Goal: Information Seeking & Learning: Learn about a topic

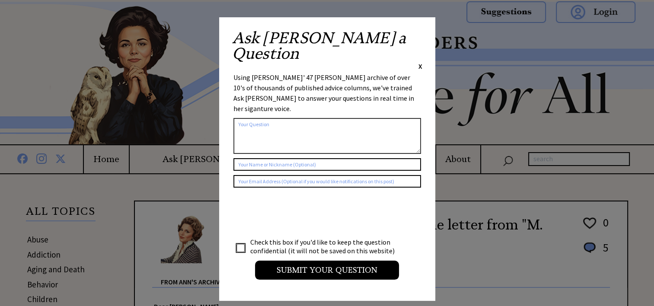
click at [417, 34] on div "Ask Ann a Question X" at bounding box center [327, 50] width 190 height 41
click at [420, 62] on span "X" at bounding box center [421, 66] width 4 height 9
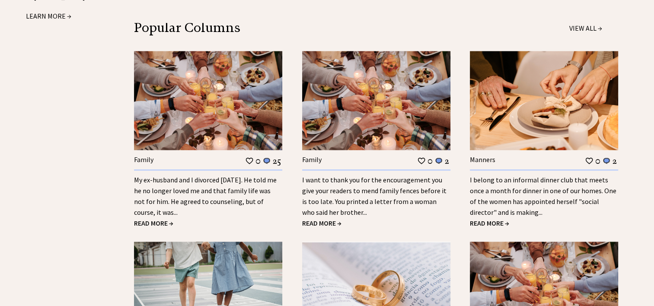
scroll to position [1211, 0]
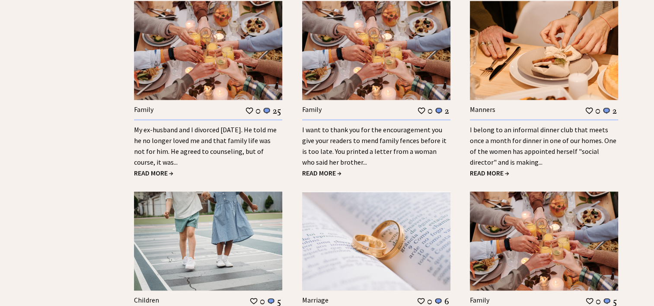
click at [246, 125] on link "My ex-husband and I divorced 18 years ago. He told me he no longer loved me and…" at bounding box center [205, 145] width 143 height 41
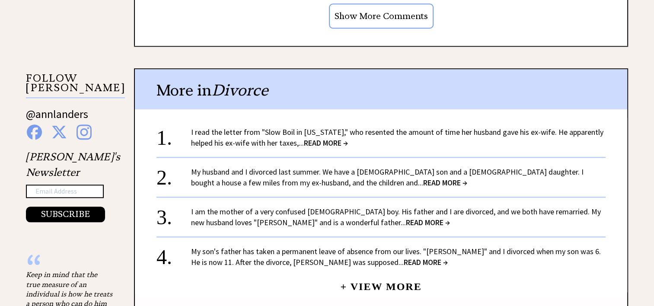
scroll to position [818, 0]
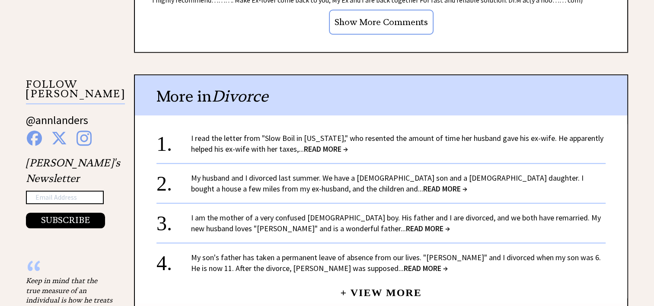
click at [475, 175] on link "My husband and I divorced last summer. We have a 9-year-old son and a 6-year-ol…" at bounding box center [387, 183] width 393 height 21
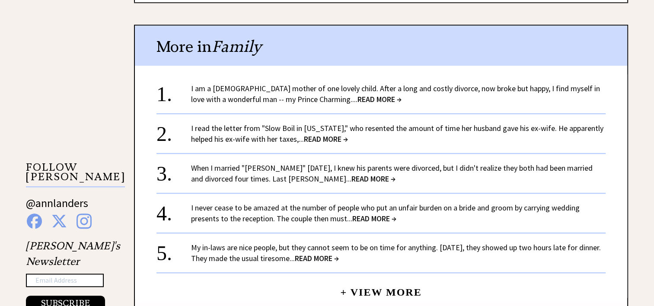
scroll to position [735, 0]
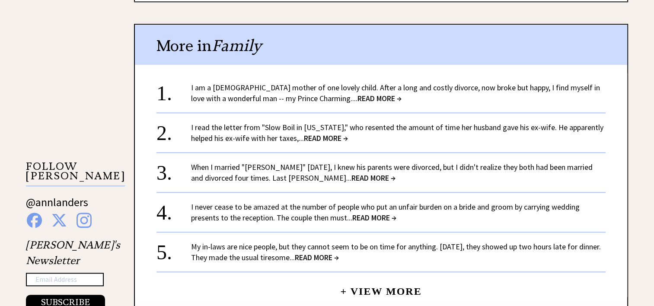
click at [373, 83] on link "I am a 28-year-old mother of one lovely child. After a long and costly divorce,…" at bounding box center [395, 93] width 409 height 21
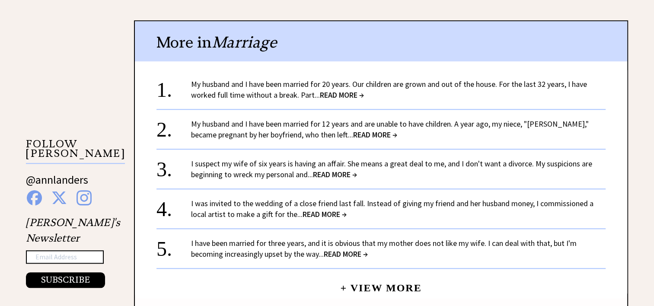
scroll to position [779, 0]
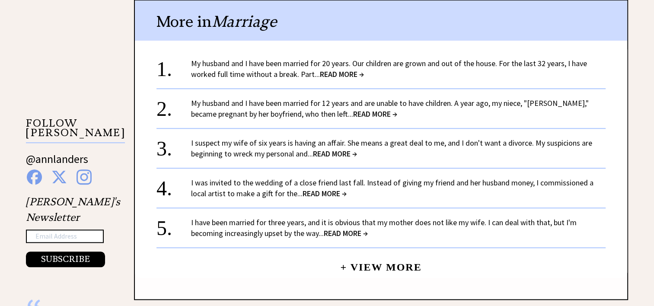
click at [336, 58] on link "My husband and I have been married for 20 years. Our children are grown and out…" at bounding box center [389, 68] width 396 height 21
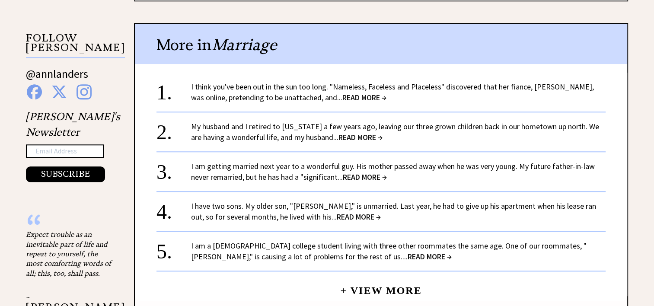
scroll to position [865, 0]
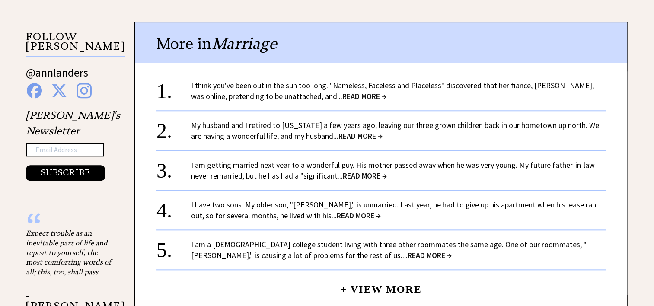
click at [364, 120] on link "My husband and I retired to Florida a few years ago, leaving our three grown ch…" at bounding box center [395, 130] width 408 height 21
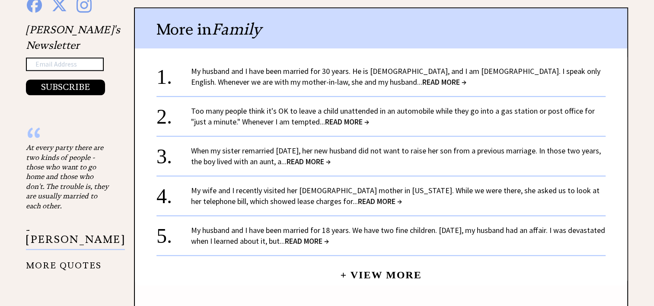
scroll to position [908, 0]
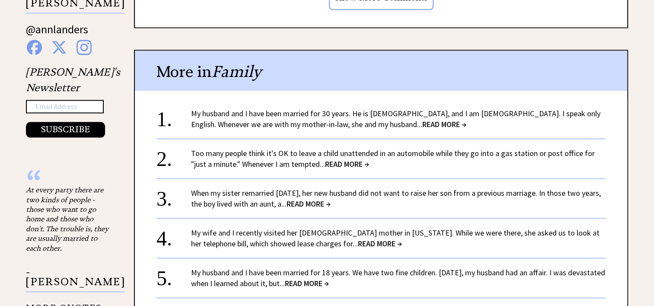
click at [377, 188] on link "When my sister remarried [DATE], her new husband did not want to raise her son …" at bounding box center [396, 198] width 410 height 21
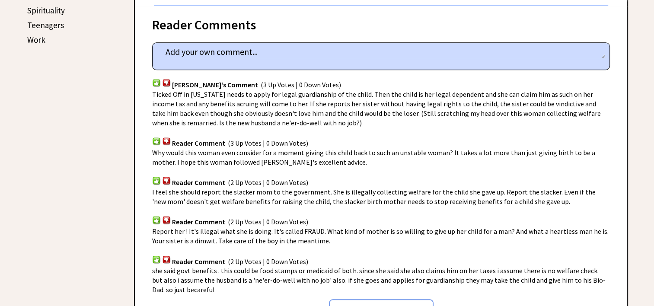
scroll to position [882, 0]
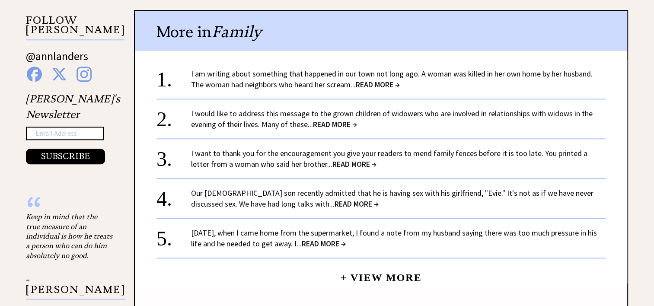
click at [561, 151] on link "I want to thank you for the encouragement you give your readers to mend family …" at bounding box center [389, 158] width 397 height 21
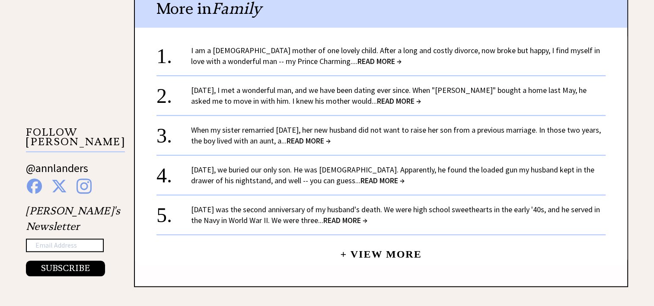
scroll to position [779, 0]
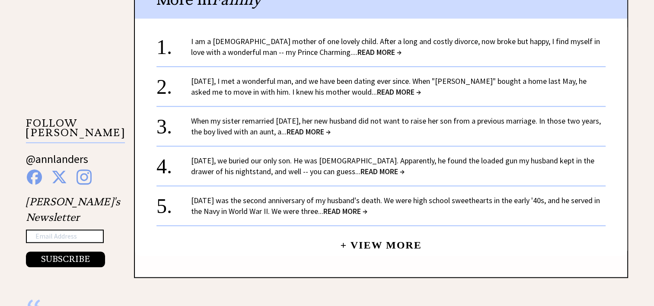
click at [385, 76] on link "Two years ago, I met a wonderful man, and we have been dating ever since. When …" at bounding box center [389, 86] width 396 height 21
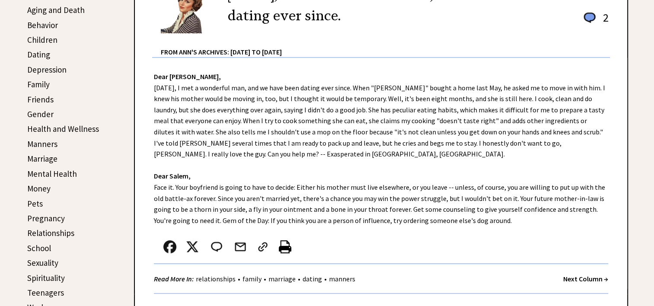
scroll to position [527, 0]
